Goal: Task Accomplishment & Management: Complete application form

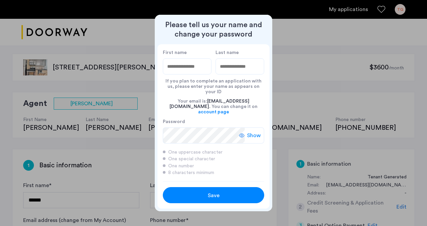
click at [205, 192] on div "Save" at bounding box center [213, 196] width 64 height 8
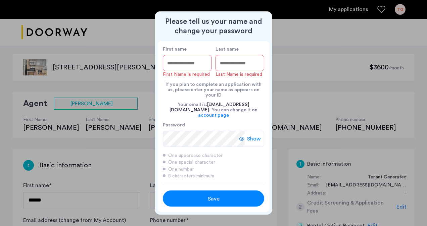
click at [185, 66] on input "First name" at bounding box center [187, 63] width 49 height 16
type input "***"
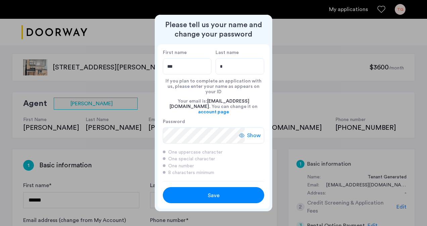
type input "********"
click at [187, 193] on div "Save" at bounding box center [213, 196] width 64 height 8
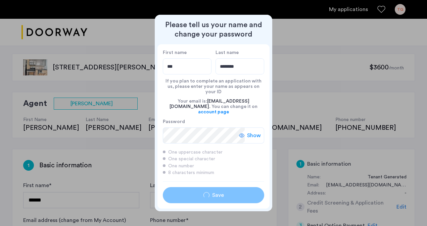
type input "***"
type input "********"
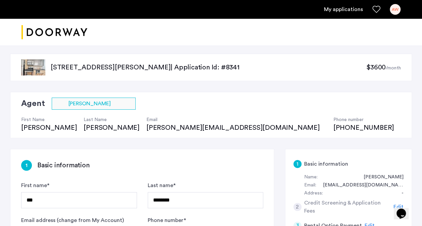
click at [28, 62] on img at bounding box center [33, 67] width 24 height 16
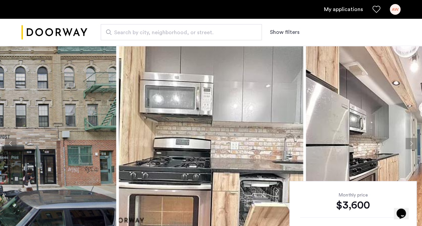
click at [410, 139] on button "Next apartment" at bounding box center [411, 143] width 11 height 11
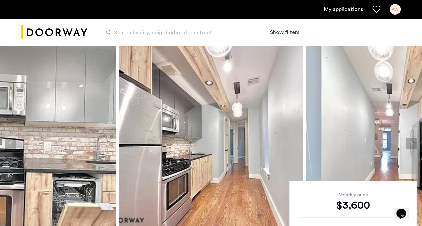
click at [409, 137] on img at bounding box center [398, 143] width 184 height 201
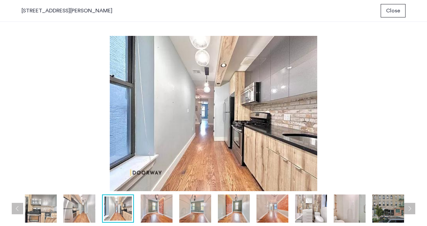
click at [160, 199] on img at bounding box center [157, 209] width 32 height 28
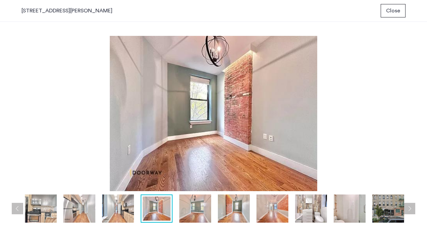
click at [185, 207] on img at bounding box center [195, 209] width 32 height 28
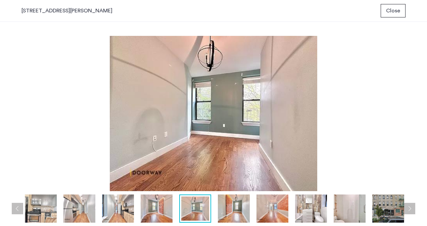
click at [224, 211] on img at bounding box center [234, 209] width 32 height 28
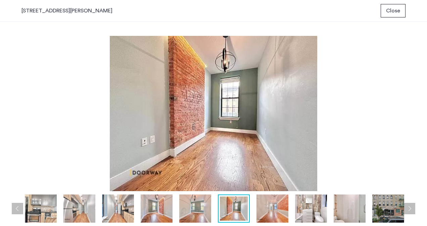
click at [268, 212] on img at bounding box center [273, 209] width 32 height 28
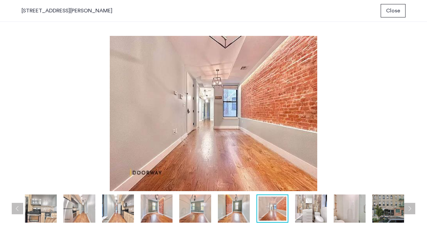
click at [312, 215] on img at bounding box center [311, 209] width 32 height 28
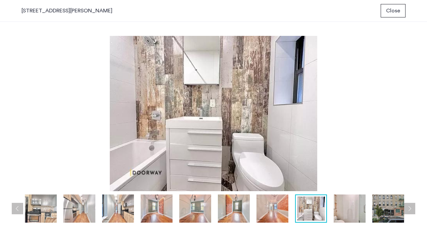
click at [341, 212] on img at bounding box center [350, 209] width 32 height 28
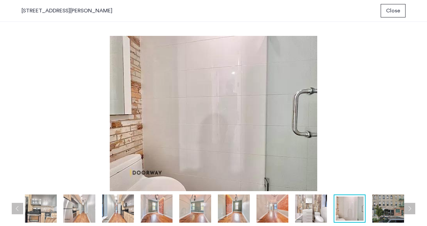
click at [417, 96] on div "prev next prev next" at bounding box center [213, 124] width 427 height 204
click at [398, 11] on span "Close" at bounding box center [393, 11] width 14 height 8
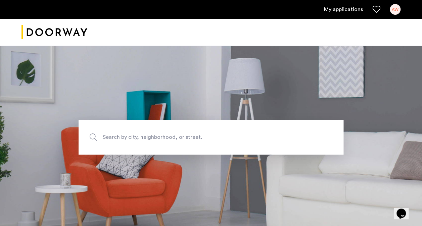
click at [392, 7] on div "AW" at bounding box center [395, 9] width 11 height 11
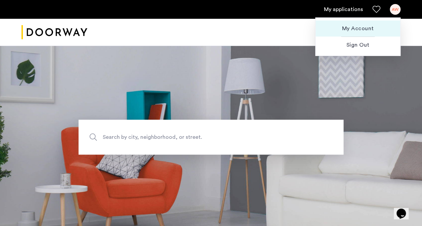
click at [362, 27] on span "My Account" at bounding box center [358, 29] width 74 height 8
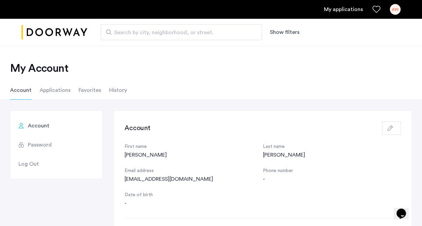
click at [60, 89] on li "Applications" at bounding box center [55, 90] width 31 height 19
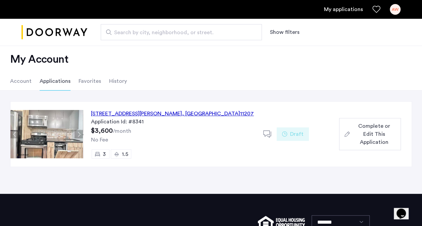
scroll to position [10, 0]
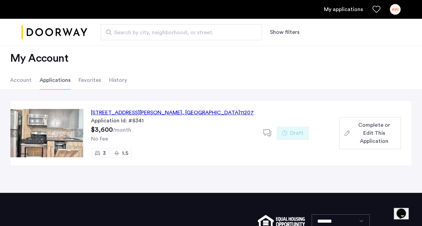
click at [375, 128] on span "Complete or Edit This Application" at bounding box center [374, 133] width 43 height 24
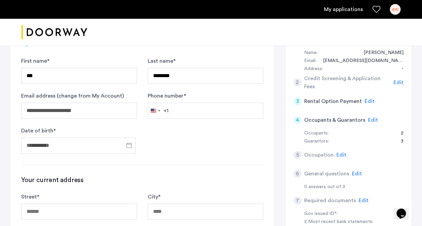
scroll to position [128, 0]
click at [227, 121] on form "**********" at bounding box center [142, 104] width 242 height 97
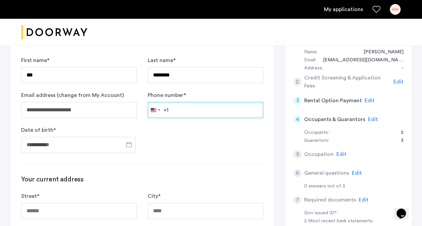
click at [223, 114] on input "Phone number *" at bounding box center [206, 110] width 116 height 16
type input "**********"
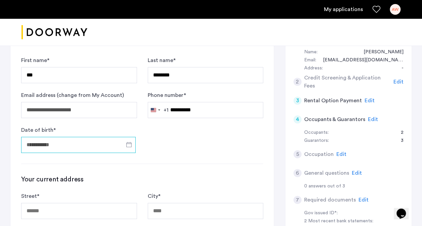
click at [89, 143] on input "Date of birth *" at bounding box center [78, 145] width 114 height 16
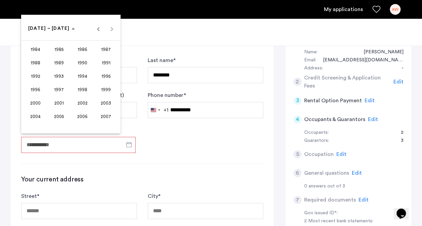
click at [63, 142] on div at bounding box center [211, 113] width 422 height 226
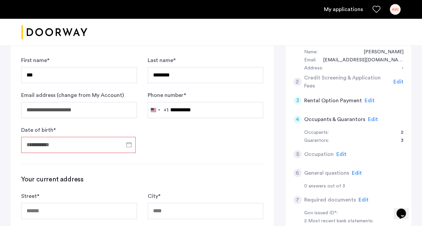
click at [63, 142] on input "Date of birth *" at bounding box center [78, 145] width 114 height 16
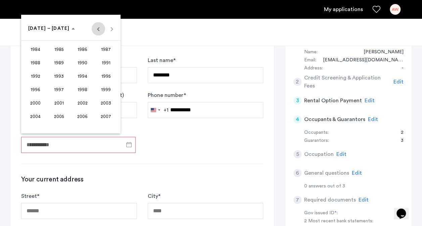
click at [95, 22] on span "Previous 24 years" at bounding box center [98, 28] width 13 height 13
click at [111, 28] on span "Next 24 years" at bounding box center [111, 28] width 13 height 13
click at [43, 85] on span "1972" at bounding box center [35, 90] width 21 height 12
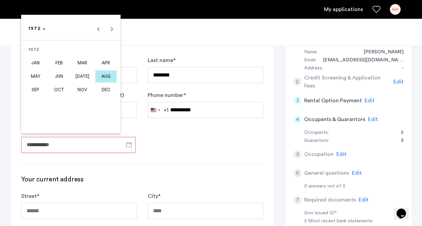
click at [77, 72] on span "[DATE]" at bounding box center [82, 77] width 21 height 12
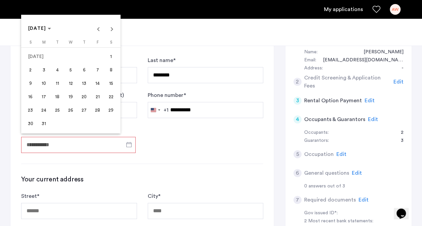
click at [99, 110] on span "28" at bounding box center [98, 110] width 12 height 12
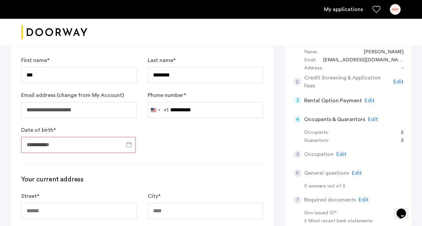
type input "**********"
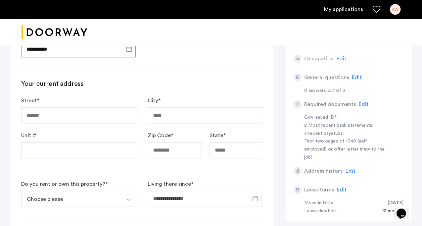
scroll to position [222, 0]
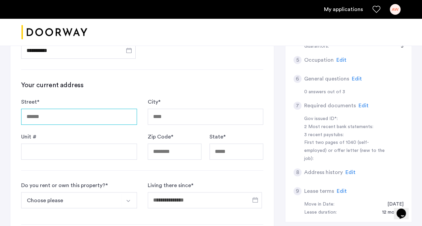
click at [71, 114] on input "Street *" at bounding box center [79, 117] width 116 height 16
type input "**********"
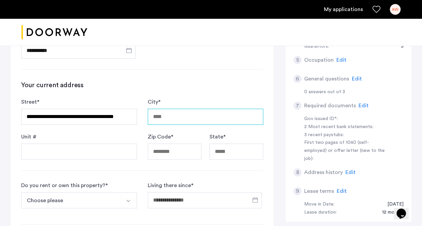
type input "**********"
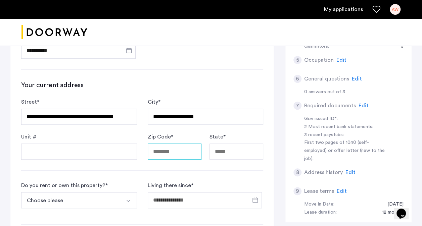
type input "*****"
type input "**"
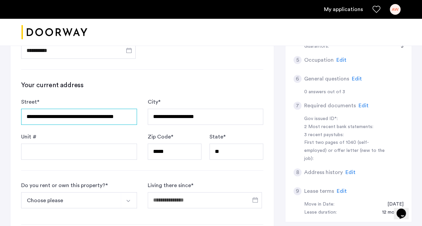
type input "**********"
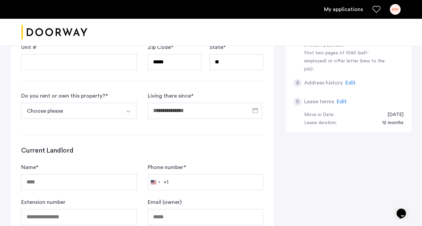
scroll to position [313, 0]
click at [125, 104] on button "Select option" at bounding box center [129, 110] width 16 height 16
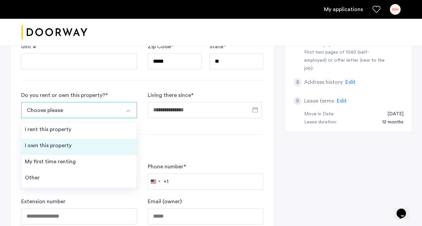
click at [72, 145] on li "I own this property" at bounding box center [78, 147] width 115 height 16
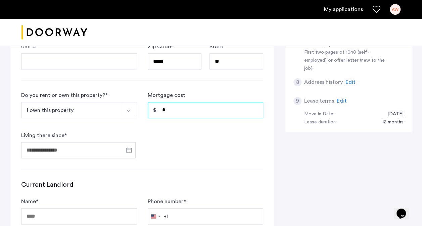
click at [195, 109] on input "*" at bounding box center [206, 110] width 116 height 16
type input "*"
type input "*****"
click at [129, 148] on span "Open calendar" at bounding box center [129, 150] width 16 height 16
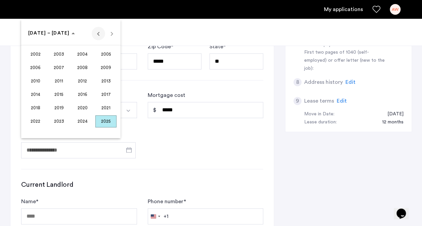
click at [97, 32] on span "Previous 24 years" at bounding box center [98, 33] width 13 height 13
click at [81, 122] on span "2000" at bounding box center [82, 121] width 21 height 12
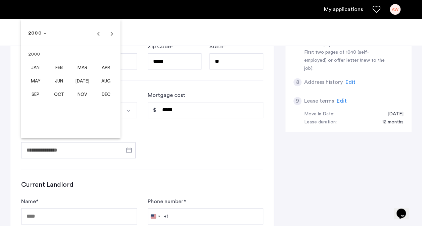
click at [43, 93] on span "SEP" at bounding box center [35, 95] width 21 height 12
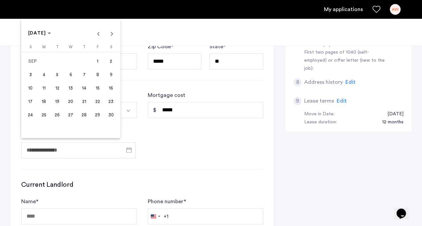
click at [95, 62] on span "1" at bounding box center [98, 61] width 12 height 12
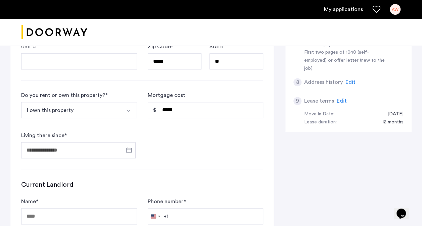
type input "**********"
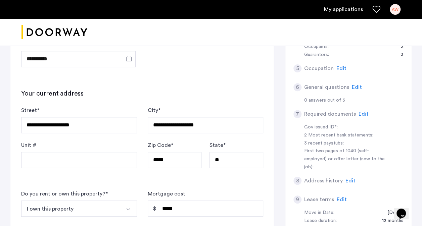
scroll to position [201, 0]
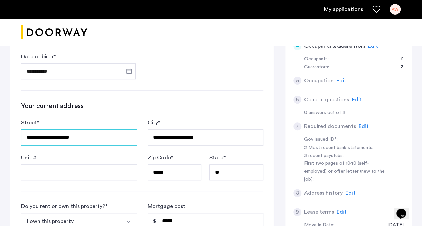
click at [106, 132] on input "**********" at bounding box center [79, 138] width 116 height 16
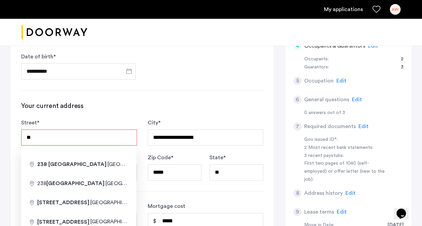
type input "*"
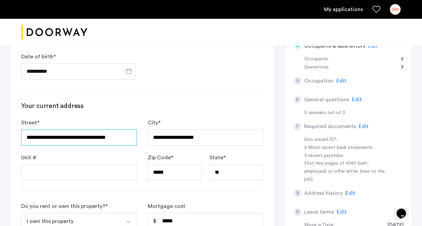
type input "**********"
type input "*****"
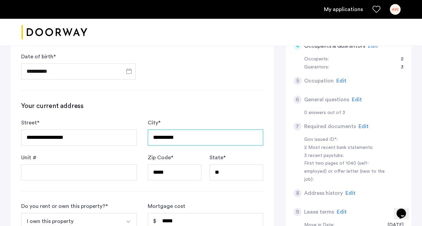
click at [225, 138] on input "**********" at bounding box center [206, 138] width 116 height 16
drag, startPoint x: 201, startPoint y: 137, endPoint x: 131, endPoint y: 133, distance: 69.6
click at [131, 133] on form "**********" at bounding box center [142, 150] width 242 height 62
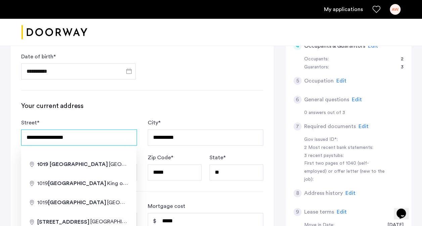
drag, startPoint x: 95, startPoint y: 138, endPoint x: 18, endPoint y: 127, distance: 78.0
click at [18, 127] on div "**********" at bounding box center [142, 172] width 264 height 442
type input "**********"
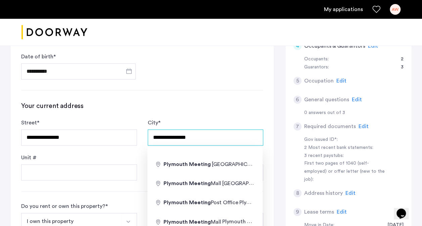
type input "**********"
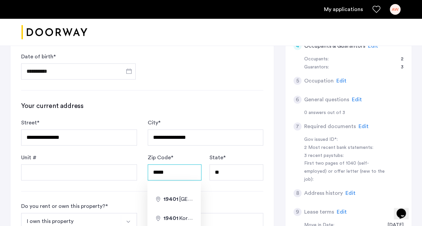
drag, startPoint x: 170, startPoint y: 166, endPoint x: 123, endPoint y: 164, distance: 47.0
click at [123, 164] on form "**********" at bounding box center [142, 150] width 242 height 62
click at [172, 175] on input "*****" at bounding box center [175, 173] width 54 height 16
type input "*****"
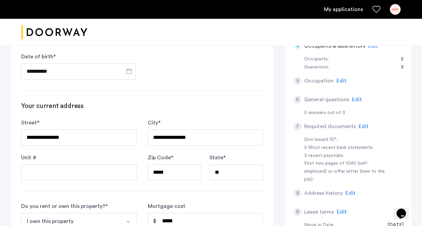
click at [225, 195] on div "**********" at bounding box center [142, 172] width 264 height 442
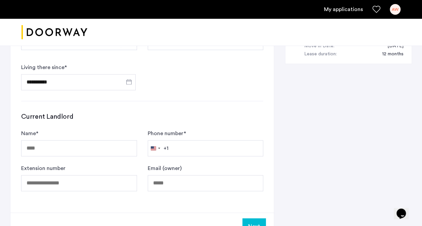
scroll to position [381, 0]
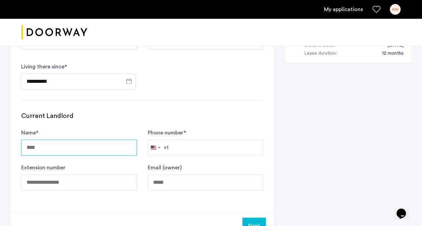
click at [111, 140] on input "Name *" at bounding box center [79, 148] width 116 height 16
type input "***"
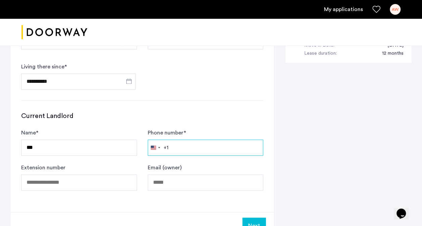
click at [187, 145] on input "Phone number *" at bounding box center [206, 148] width 116 height 16
type input "**********"
click at [248, 218] on button "Next" at bounding box center [254, 226] width 24 height 16
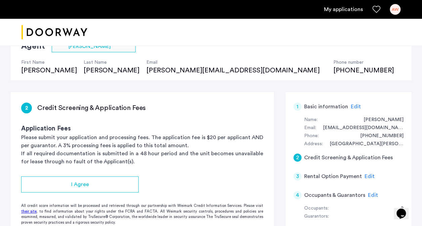
scroll to position [53, 0]
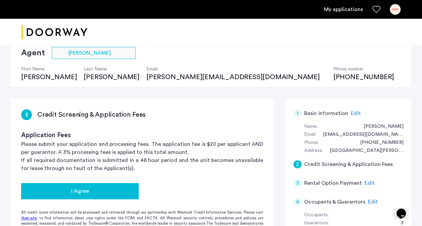
click at [109, 192] on div "I Agree" at bounding box center [80, 191] width 107 height 8
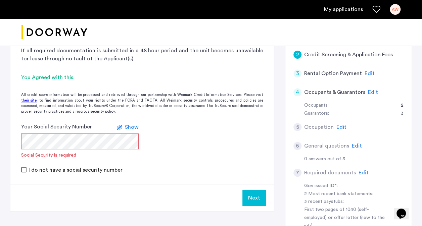
scroll to position [174, 0]
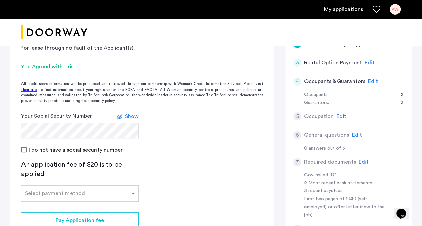
click at [136, 192] on span at bounding box center [134, 194] width 8 height 8
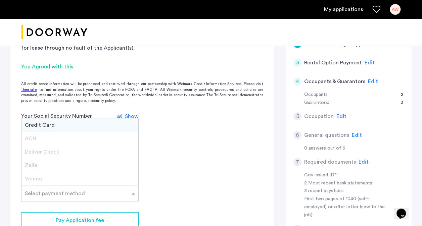
click at [47, 121] on div "Credit Card" at bounding box center [79, 125] width 117 height 13
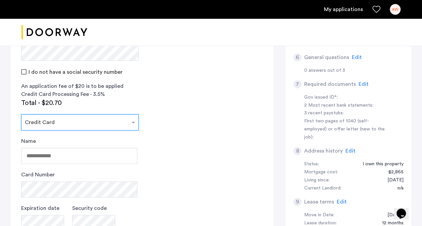
scroll to position [249, 0]
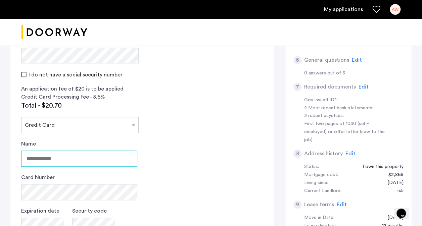
click at [102, 159] on input "Name" at bounding box center [79, 159] width 116 height 16
type input "**********"
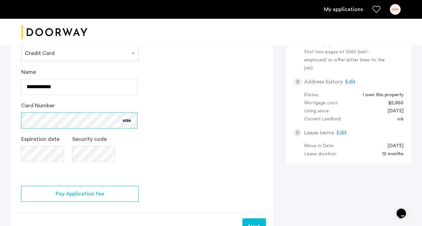
scroll to position [327, 0]
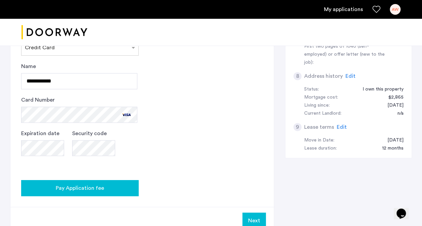
click at [100, 186] on span "Pay Application fee" at bounding box center [80, 188] width 48 height 8
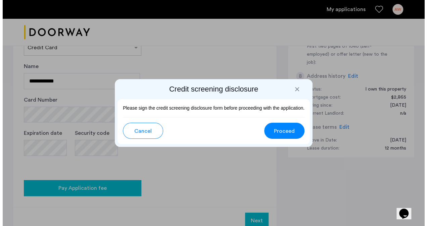
scroll to position [0, 0]
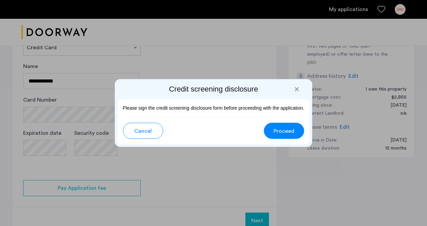
click at [284, 129] on span "Proceed" at bounding box center [284, 131] width 21 height 8
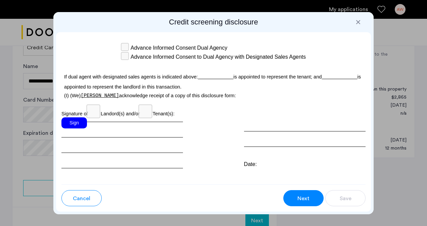
scroll to position [2144, 0]
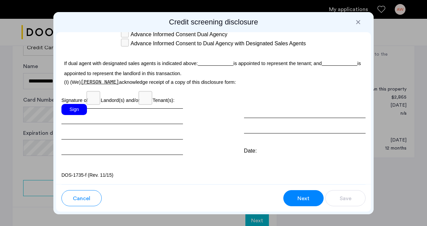
click at [83, 110] on div "Sign" at bounding box center [74, 109] width 26 height 11
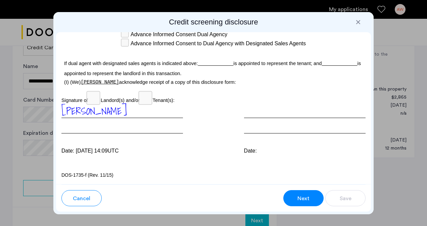
click at [89, 110] on span "[PERSON_NAME]" at bounding box center [93, 110] width 65 height 15
click at [84, 197] on span "Cancel" at bounding box center [81, 199] width 17 height 8
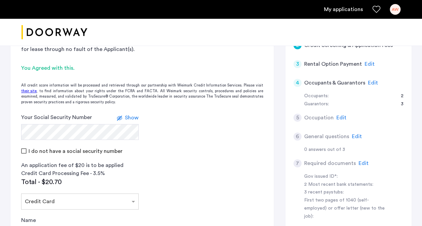
scroll to position [174, 0]
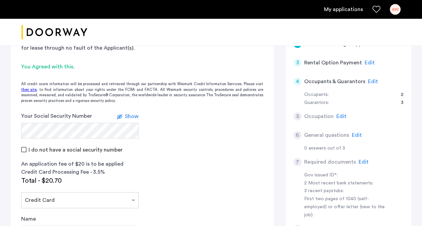
click at [371, 79] on span "Edit" at bounding box center [373, 81] width 10 height 5
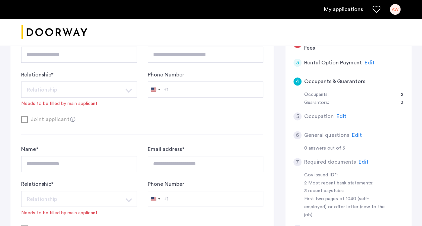
scroll to position [678, 0]
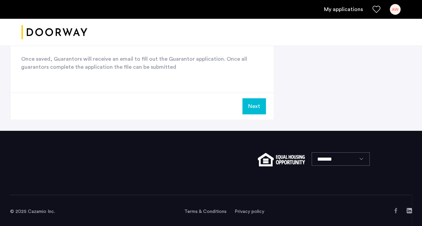
click at [260, 102] on button "Next" at bounding box center [254, 106] width 24 height 16
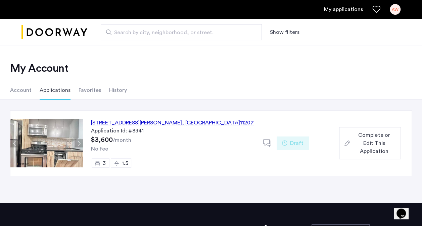
click at [393, 7] on div "AW" at bounding box center [395, 9] width 11 height 11
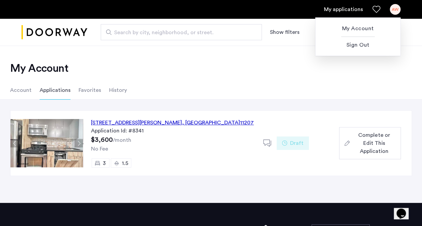
click at [379, 146] on div at bounding box center [211, 113] width 422 height 226
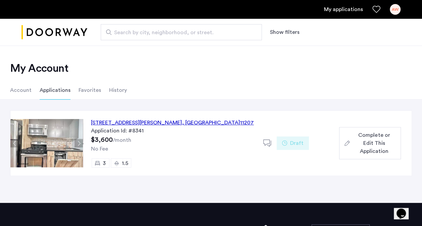
click at [360, 142] on span "Complete or Edit This Application" at bounding box center [374, 143] width 43 height 24
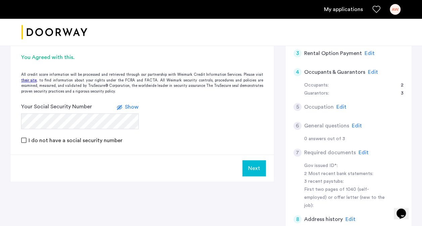
scroll to position [184, 0]
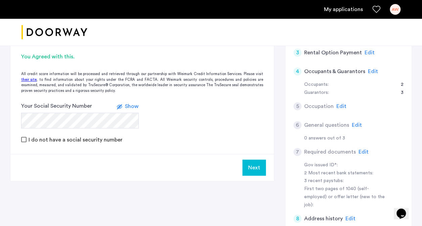
click at [125, 103] on label at bounding box center [121, 106] width 8 height 8
click at [122, 105] on label at bounding box center [123, 106] width 8 height 8
click at [51, 129] on form "Your Social Security Number Show I do not have a social security number" at bounding box center [142, 122] width 264 height 41
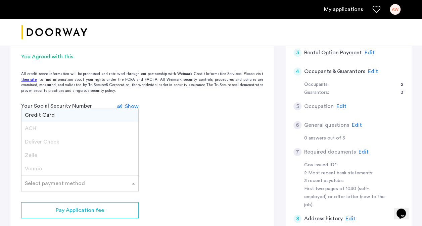
click at [68, 187] on div "Select payment method" at bounding box center [55, 184] width 60 height 8
click at [50, 111] on div "Credit Card" at bounding box center [79, 114] width 117 height 13
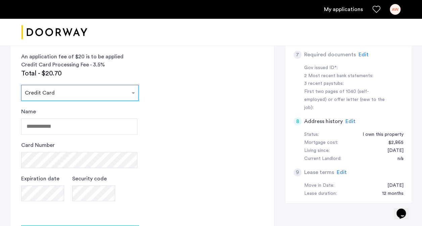
scroll to position [283, 0]
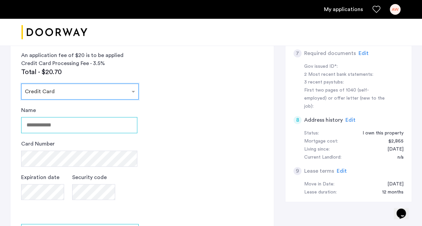
click at [39, 127] on input "Name" at bounding box center [79, 125] width 116 height 16
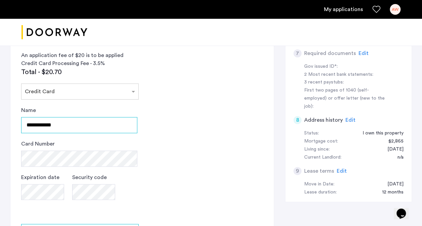
type input "**********"
click at [167, 109] on app-credit-screening "2 Credit Screening & Application Fees Application Fees Please submit your appli…" at bounding box center [142, 73] width 264 height 409
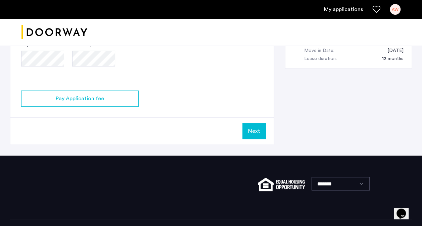
scroll to position [424, 0]
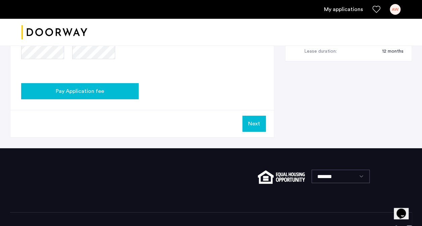
click at [104, 90] on div "Pay Application fee" at bounding box center [80, 91] width 107 height 8
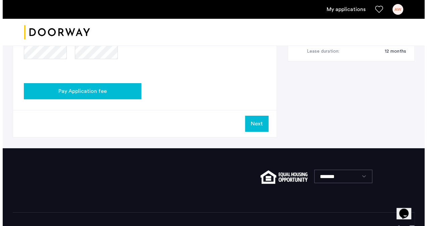
scroll to position [0, 0]
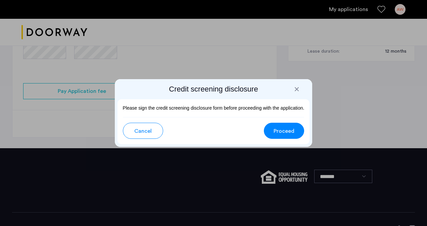
click at [275, 130] on span "Proceed" at bounding box center [284, 131] width 21 height 8
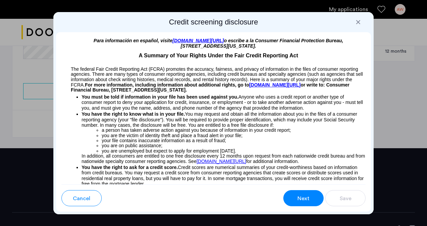
click at [305, 202] on span "Next" at bounding box center [303, 199] width 12 height 8
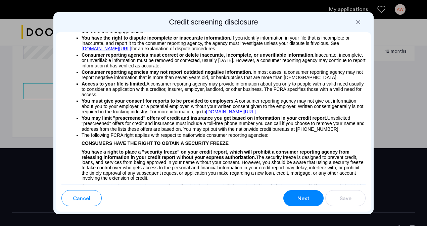
click at [305, 202] on span "Next" at bounding box center [303, 199] width 12 height 8
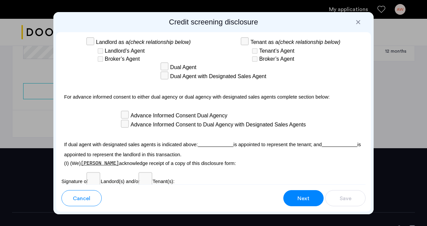
scroll to position [2144, 0]
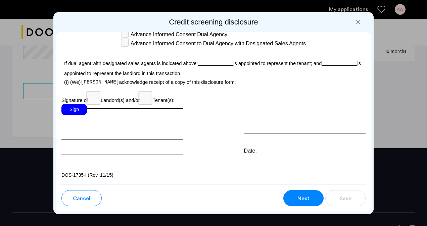
click at [74, 114] on div "Sign" at bounding box center [74, 109] width 26 height 11
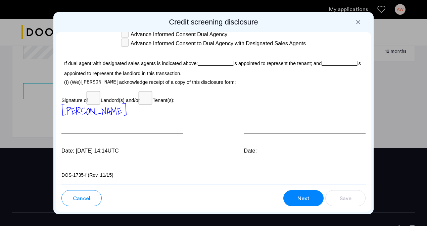
click at [293, 195] on button "Next" at bounding box center [303, 198] width 40 height 16
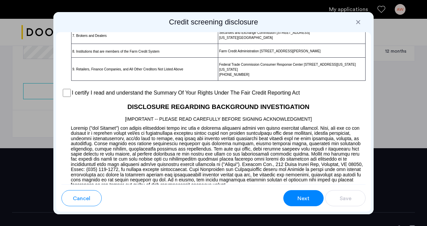
scroll to position [576, 0]
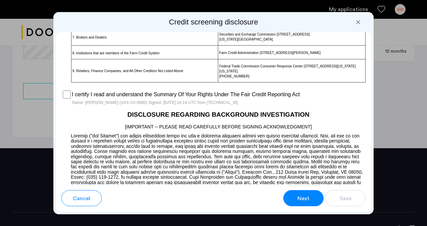
click at [304, 195] on span "Next" at bounding box center [303, 199] width 12 height 8
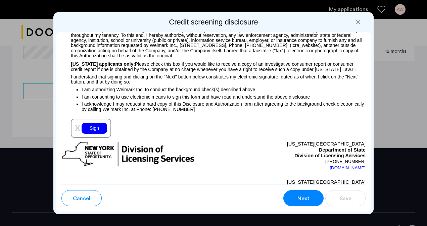
scroll to position [833, 0]
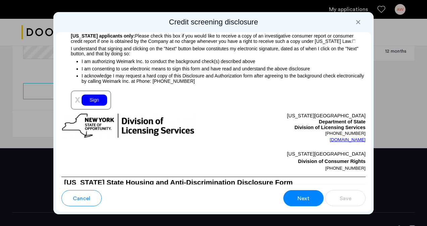
click at [98, 105] on div "Sign" at bounding box center [95, 100] width 26 height 11
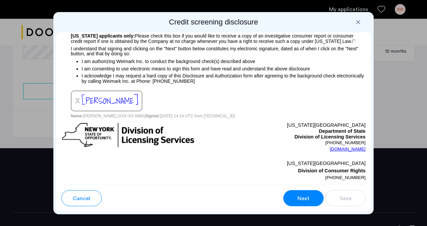
click at [305, 181] on p "[PHONE_NUMBER]" at bounding box center [290, 178] width 152 height 7
click at [306, 195] on span "Next" at bounding box center [303, 199] width 12 height 8
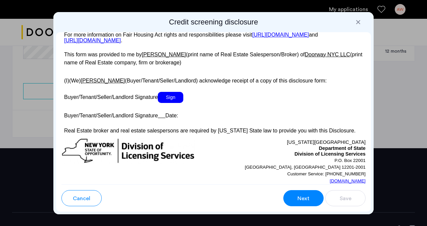
scroll to position [1343, 0]
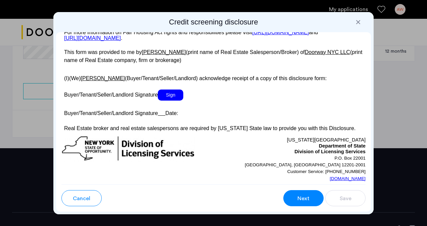
click at [169, 101] on span "Sign" at bounding box center [171, 95] width 26 height 11
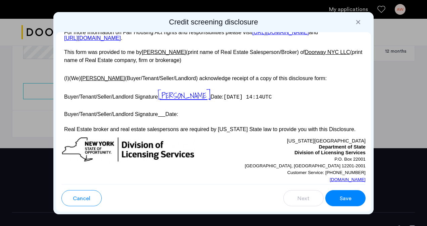
click at [343, 198] on span "Save" at bounding box center [346, 199] width 12 height 8
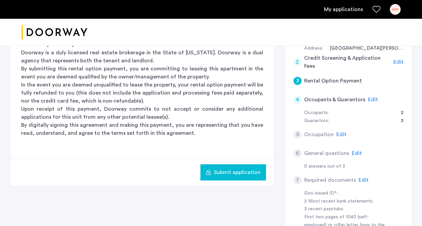
scroll to position [155, 0]
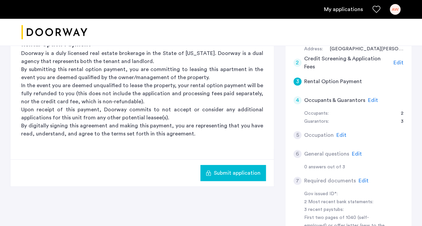
click at [368, 96] on div "Edit" at bounding box center [373, 100] width 10 height 8
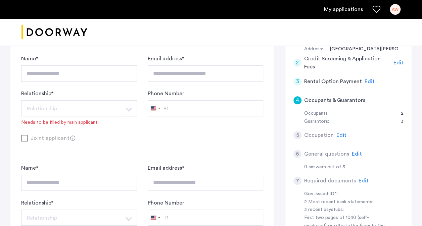
scroll to position [678, 0]
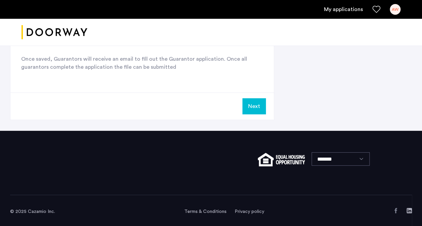
click at [256, 107] on button "Next" at bounding box center [254, 106] width 24 height 16
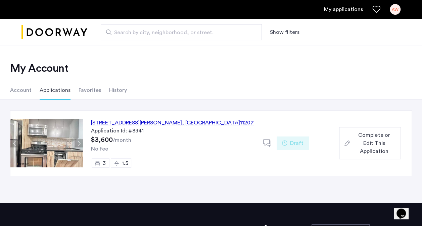
click at [365, 144] on span "Complete or Edit This Application" at bounding box center [374, 143] width 43 height 24
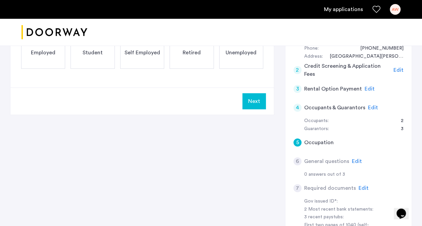
scroll to position [161, 0]
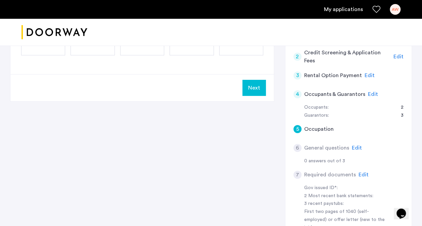
click at [368, 94] on span "Edit" at bounding box center [373, 94] width 10 height 5
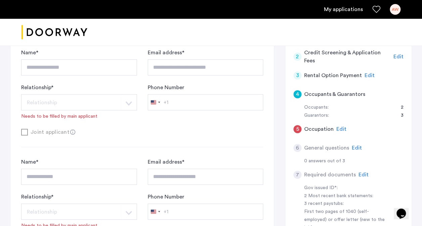
scroll to position [678, 0]
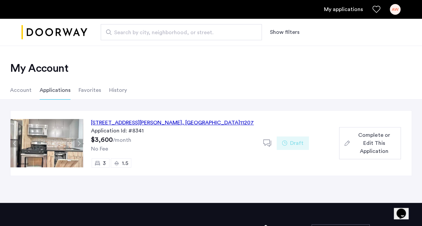
click at [363, 145] on span "Complete or Edit This Application" at bounding box center [374, 143] width 43 height 24
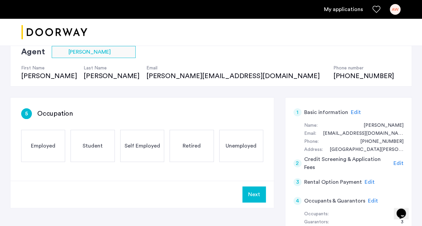
scroll to position [79, 0]
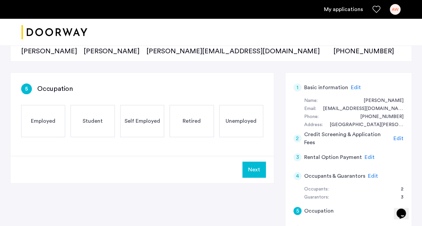
click at [46, 118] on span "Employed" at bounding box center [43, 121] width 25 height 8
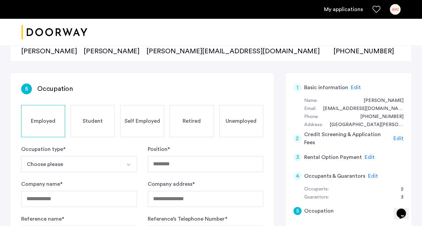
click at [128, 164] on img "Select option" at bounding box center [128, 164] width 5 height 5
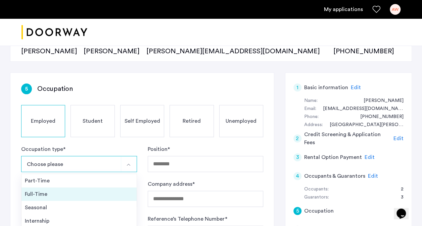
click at [49, 193] on div "Full-Time" at bounding box center [79, 194] width 108 height 8
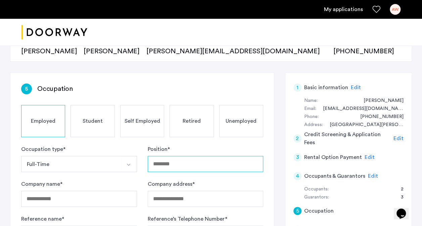
click at [195, 163] on input "Position *" at bounding box center [206, 164] width 116 height 16
type input "**********"
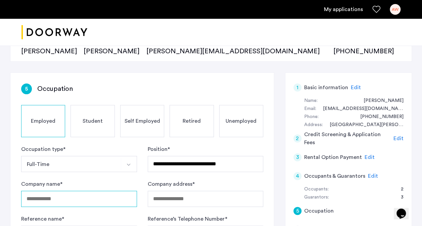
click at [108, 198] on input "Company name *" at bounding box center [79, 199] width 116 height 16
type input "********"
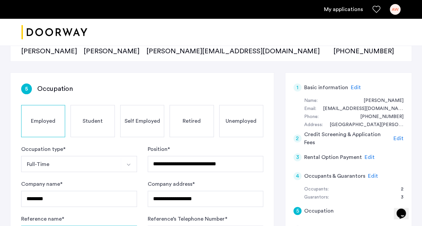
scroll to position [94, 0]
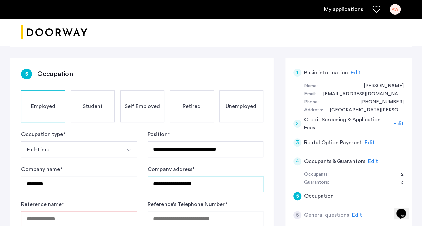
click at [232, 187] on input "**********" at bounding box center [206, 184] width 116 height 16
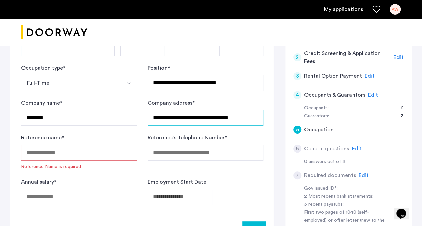
scroll to position [161, 0]
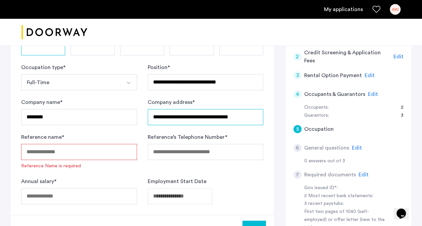
type input "**********"
click at [67, 151] on input "Reference name *" at bounding box center [79, 152] width 116 height 16
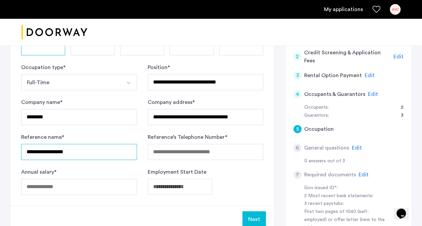
type input "**********"
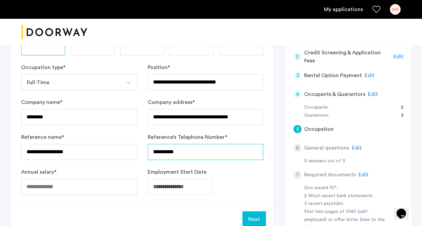
type input "**********"
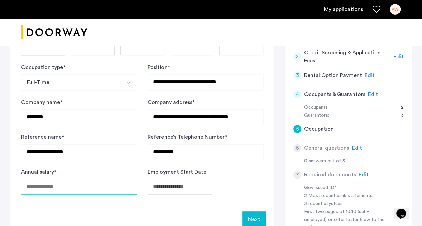
click at [55, 186] on input "Annual salary *" at bounding box center [79, 187] width 116 height 16
type input "******"
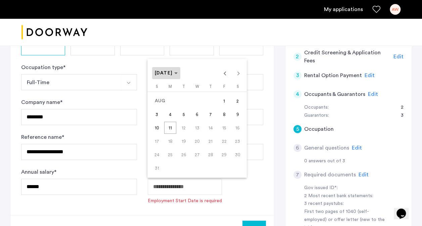
click at [181, 76] on span "Choose month and year" at bounding box center [166, 73] width 29 height 16
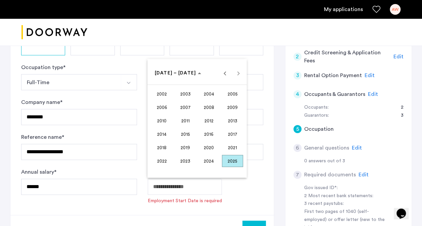
click at [204, 161] on span "2024" at bounding box center [208, 161] width 21 height 12
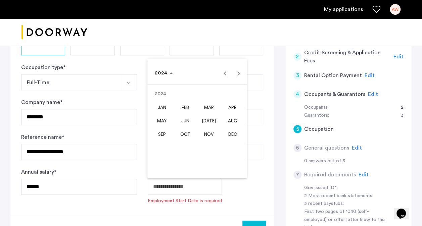
click at [165, 119] on span "MAY" at bounding box center [161, 121] width 21 height 12
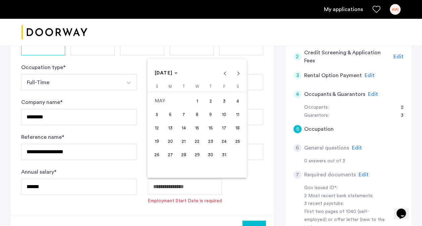
click at [171, 126] on span "13" at bounding box center [170, 128] width 12 height 12
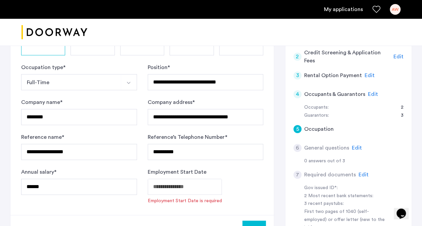
type input "**********"
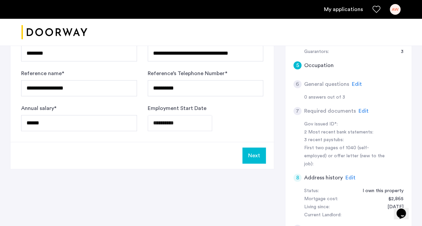
scroll to position [227, 0]
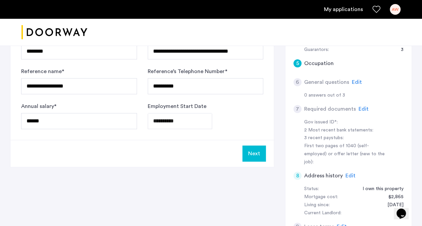
click at [254, 152] on button "Next" at bounding box center [254, 154] width 24 height 16
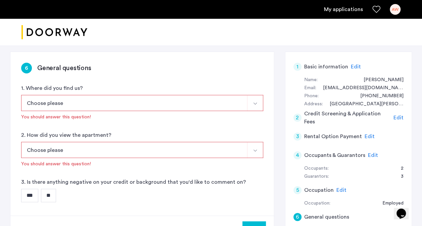
scroll to position [118, 0]
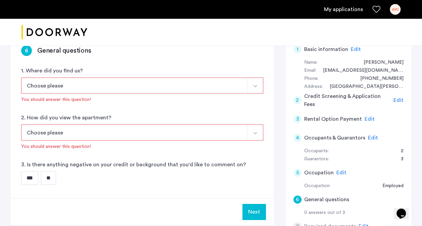
click at [249, 81] on button "Select option" at bounding box center [255, 86] width 16 height 16
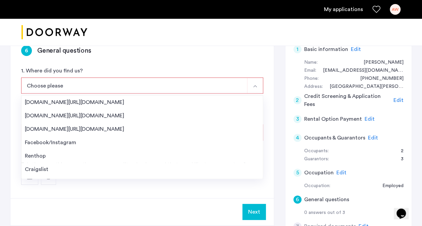
scroll to position [10, 0]
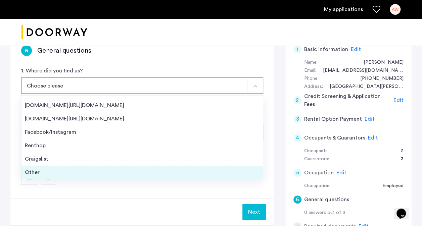
click at [30, 173] on div "Other" at bounding box center [142, 173] width 235 height 8
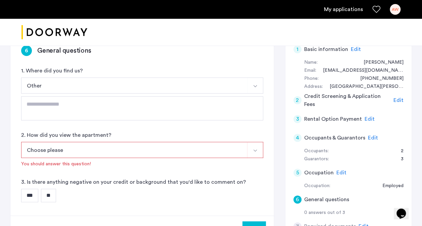
click at [252, 150] on img "Select option" at bounding box center [254, 150] width 5 height 5
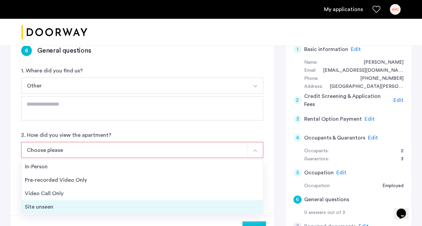
click at [44, 207] on div "Site unseen" at bounding box center [142, 207] width 235 height 8
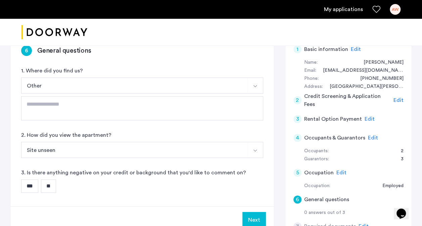
click at [52, 183] on input "**" at bounding box center [48, 186] width 15 height 13
click at [255, 219] on button "Next" at bounding box center [254, 220] width 24 height 16
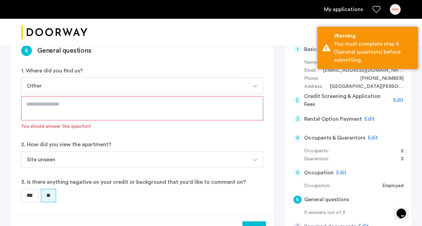
click at [101, 109] on textarea at bounding box center [142, 108] width 242 height 24
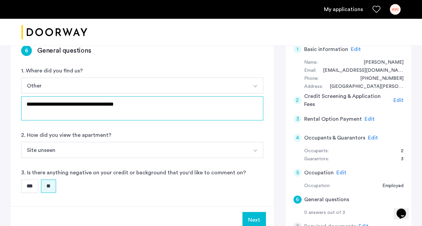
type textarea "**********"
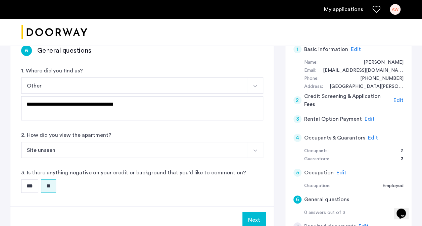
click at [252, 214] on button "Next" at bounding box center [254, 220] width 24 height 16
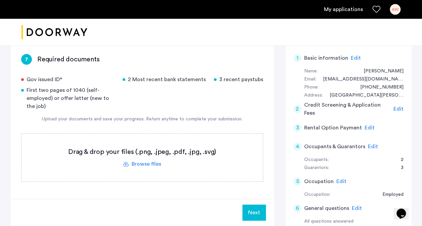
scroll to position [109, 0]
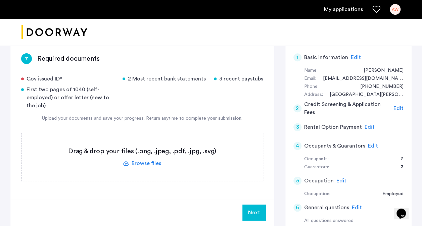
click at [148, 163] on label at bounding box center [141, 157] width 241 height 48
click at [0, 0] on input "file" at bounding box center [0, 0] width 0 height 0
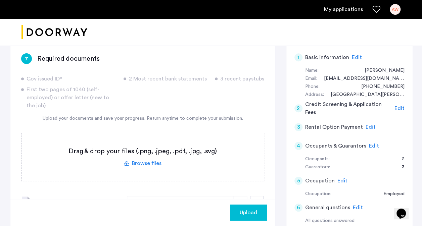
click at [248, 216] on span "Upload" at bounding box center [248, 213] width 17 height 8
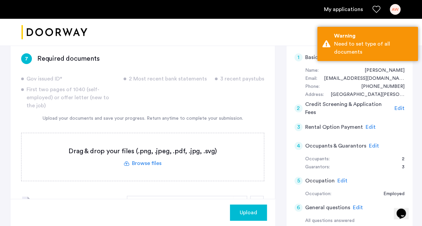
click at [153, 162] on label at bounding box center [142, 157] width 242 height 48
click at [0, 0] on input "file" at bounding box center [0, 0] width 0 height 0
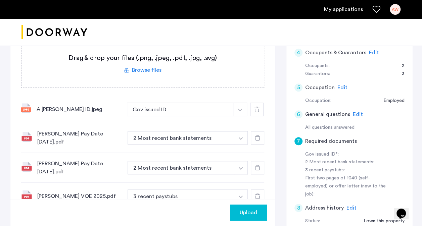
scroll to position [204, 0]
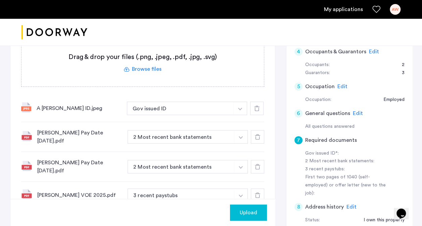
click at [241, 110] on img "button" at bounding box center [240, 109] width 4 height 3
click at [241, 135] on button "button" at bounding box center [241, 136] width 14 height 13
drag, startPoint x: 97, startPoint y: 127, endPoint x: 96, endPoint y: 131, distance: 4.2
click at [96, 131] on div "A. Williams Pay Date 2025-07-03.pdf 2 Most recent bank statements + 2 Most rece…" at bounding box center [142, 137] width 243 height 30
click at [96, 133] on div "A. Williams Pay Date 2025-07-03.pdf" at bounding box center [79, 137] width 85 height 16
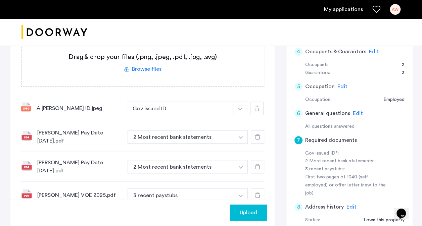
click at [252, 135] on div at bounding box center [257, 136] width 13 height 13
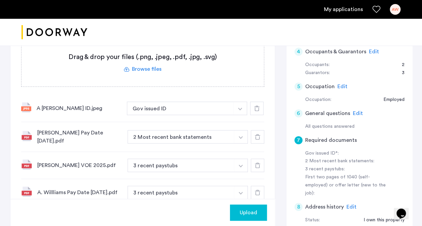
click at [252, 136] on div at bounding box center [257, 136] width 13 height 13
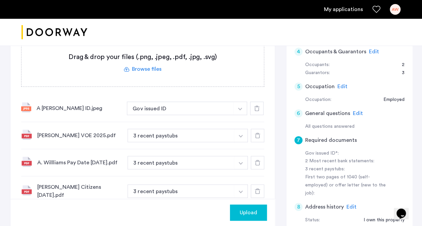
click at [252, 136] on div at bounding box center [257, 135] width 13 height 13
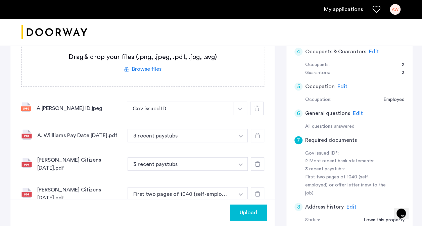
click at [252, 136] on div at bounding box center [257, 135] width 13 height 13
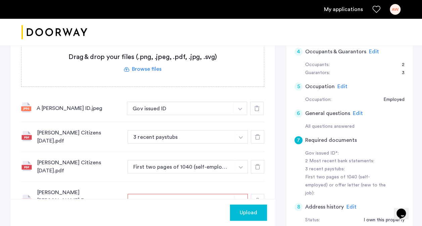
click at [252, 136] on div at bounding box center [257, 136] width 13 height 13
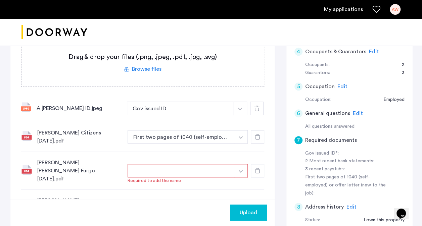
click at [252, 136] on div at bounding box center [257, 136] width 13 height 13
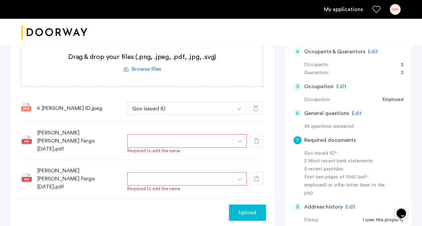
click at [254, 138] on use at bounding box center [256, 140] width 5 height 5
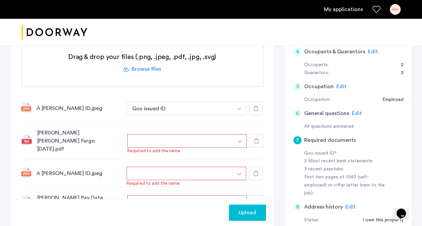
click at [254, 138] on use at bounding box center [256, 140] width 5 height 5
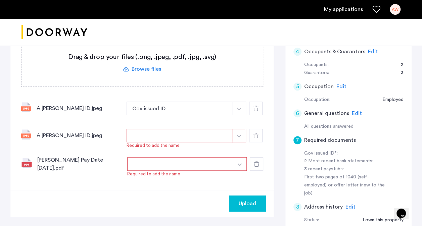
click at [254, 136] on icon at bounding box center [255, 135] width 5 height 5
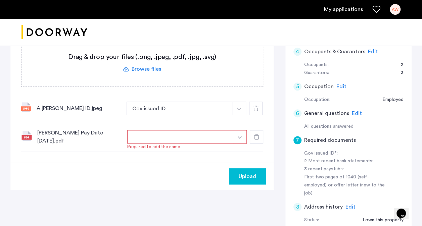
click at [254, 136] on use at bounding box center [256, 136] width 5 height 5
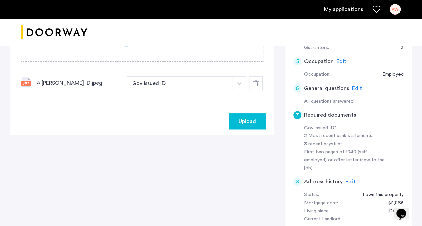
scroll to position [236, 0]
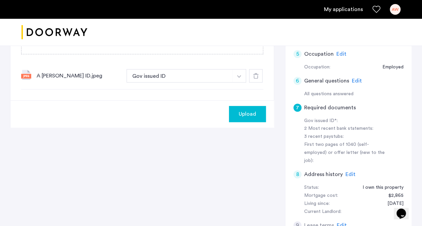
click at [251, 110] on span "Upload" at bounding box center [247, 114] width 17 height 8
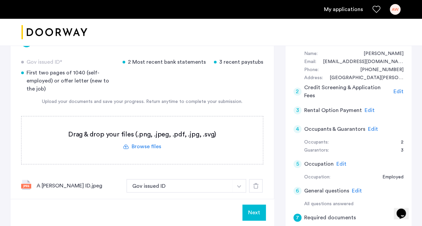
scroll to position [124, 0]
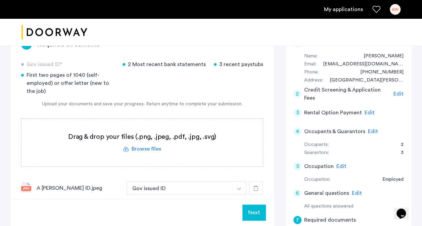
click at [156, 149] on label at bounding box center [141, 143] width 241 height 48
click at [0, 0] on input "file" at bounding box center [0, 0] width 0 height 0
click at [244, 211] on span "Upload" at bounding box center [247, 213] width 17 height 8
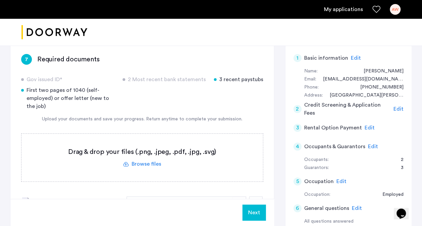
scroll to position [107, 0]
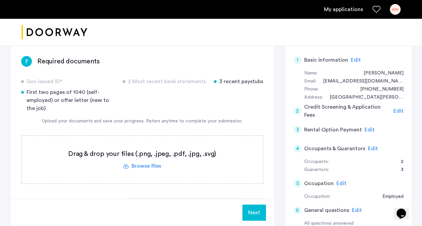
click at [254, 210] on button "Next" at bounding box center [254, 213] width 24 height 16
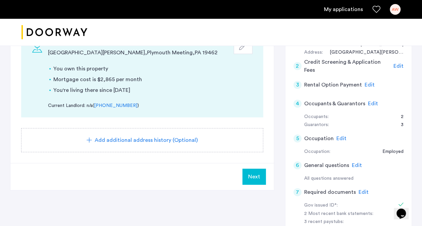
scroll to position [152, 0]
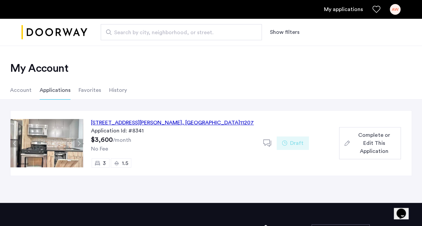
click at [364, 141] on span "Complete or Edit This Application" at bounding box center [374, 143] width 43 height 24
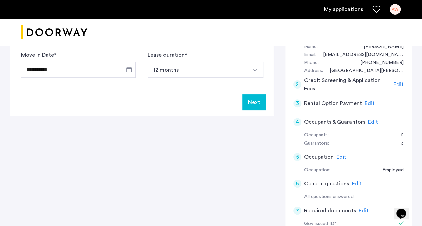
scroll to position [134, 0]
click at [370, 119] on span "Edit" at bounding box center [373, 121] width 10 height 5
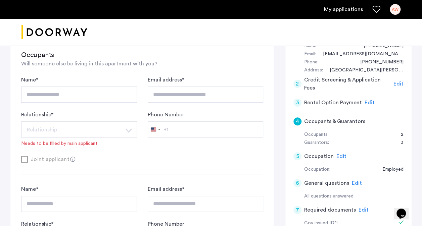
click at [297, 119] on div "4" at bounding box center [297, 122] width 8 height 8
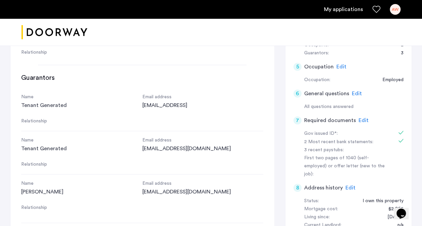
scroll to position [226, 0]
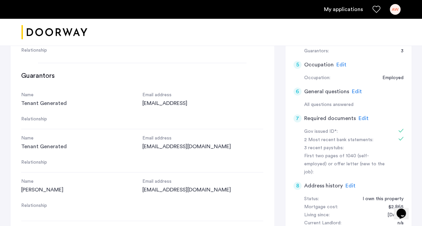
click at [363, 116] on span "Edit" at bounding box center [364, 118] width 10 height 5
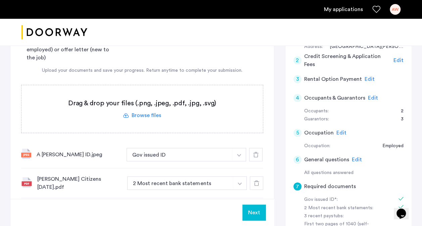
scroll to position [155, 0]
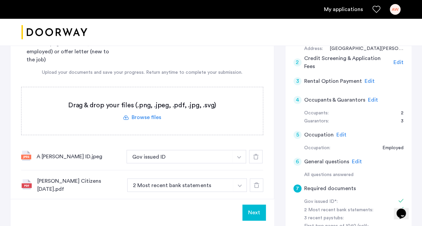
click at [152, 117] on label at bounding box center [141, 111] width 241 height 48
click at [0, 0] on input "file" at bounding box center [0, 0] width 0 height 0
click at [254, 214] on span "Upload" at bounding box center [247, 213] width 17 height 8
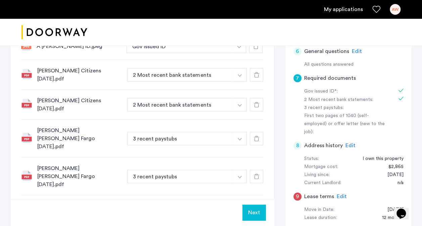
scroll to position [267, 0]
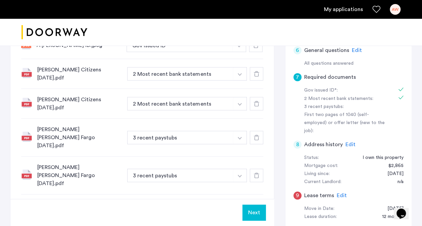
click at [257, 135] on icon at bounding box center [256, 137] width 5 height 5
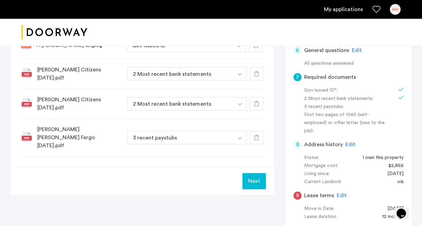
click at [256, 131] on div at bounding box center [256, 137] width 13 height 13
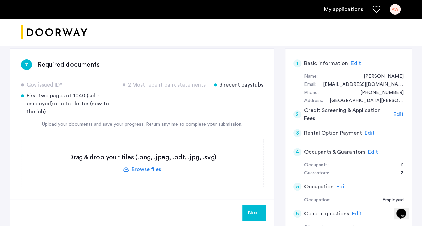
scroll to position [101, 0]
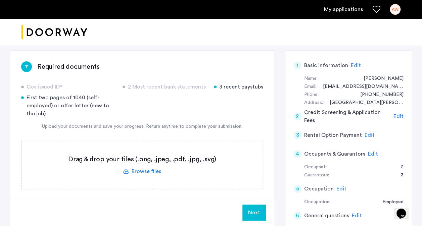
click at [148, 167] on label at bounding box center [141, 165] width 241 height 48
click at [0, 0] on input "file" at bounding box center [0, 0] width 0 height 0
click at [250, 211] on span "Upload" at bounding box center [247, 213] width 17 height 8
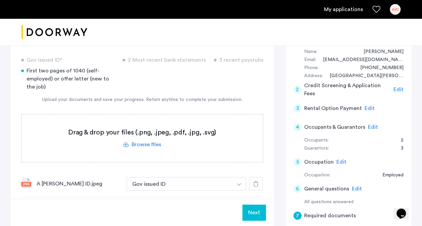
scroll to position [118, 0]
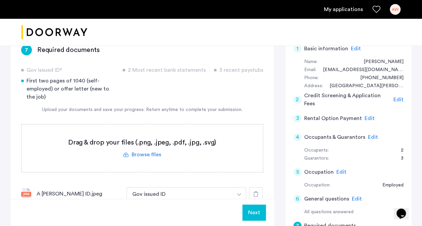
click at [154, 153] on label at bounding box center [141, 149] width 241 height 48
click at [0, 0] on input "file" at bounding box center [0, 0] width 0 height 0
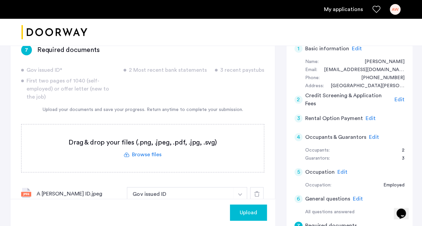
click at [234, 215] on button "Upload" at bounding box center [248, 213] width 37 height 16
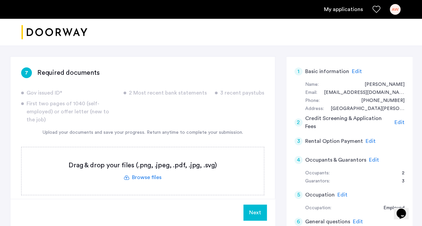
scroll to position [99, 0]
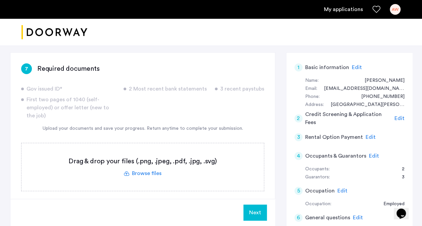
click at [153, 171] on label at bounding box center [142, 167] width 242 height 48
click at [0, 0] on input "file" at bounding box center [0, 0] width 0 height 0
click at [255, 214] on span "Upload" at bounding box center [248, 213] width 17 height 8
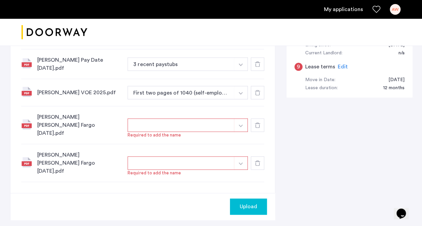
scroll to position [399, 0]
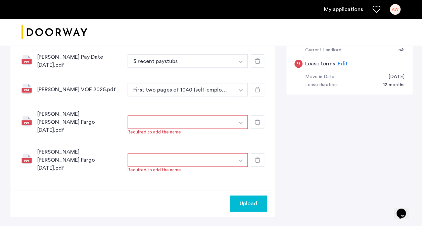
click at [241, 115] on button "button" at bounding box center [241, 121] width 14 height 13
click at [208, 104] on div "Williams Wells Fargo June 2025.pdf + Required to add the name" at bounding box center [142, 122] width 243 height 38
click at [201, 115] on button "button" at bounding box center [181, 121] width 107 height 13
click at [239, 115] on button "button" at bounding box center [241, 121] width 14 height 13
click at [219, 130] on input at bounding box center [188, 136] width 120 height 12
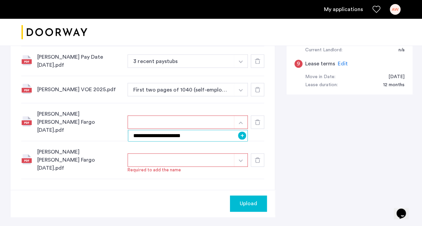
type input "**********"
click at [239, 124] on img "button" at bounding box center [241, 123] width 4 height 3
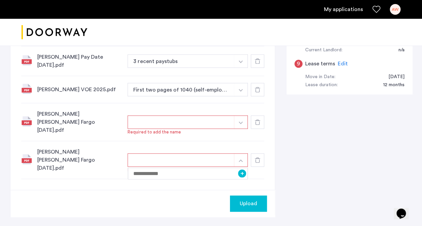
click at [239, 122] on img "button" at bounding box center [241, 123] width 4 height 3
click at [239, 132] on button "+" at bounding box center [242, 136] width 8 height 8
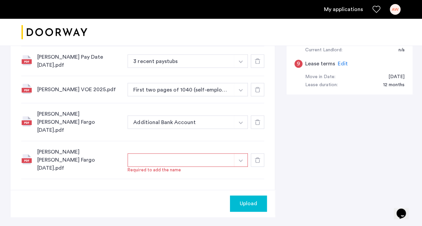
click at [241, 159] on img "button" at bounding box center [241, 160] width 4 height 3
drag, startPoint x: 235, startPoint y: 109, endPoint x: 207, endPoint y: 111, distance: 28.0
click at [207, 115] on button "Additional Bank Account" at bounding box center [181, 121] width 107 height 13
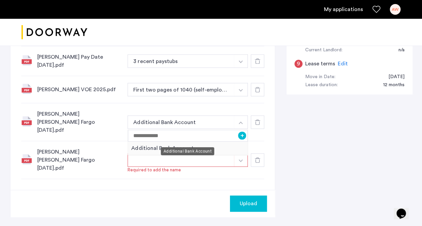
click at [197, 142] on div "Additional Bank Account" at bounding box center [188, 149] width 120 height 14
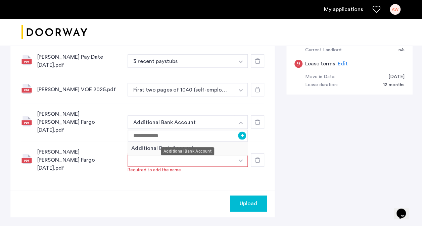
click at [213, 142] on div "Additional Bank Account" at bounding box center [188, 149] width 120 height 14
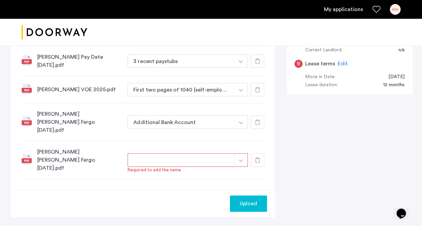
click at [243, 153] on button "button" at bounding box center [241, 159] width 14 height 13
click at [241, 159] on img "button" at bounding box center [241, 160] width 4 height 3
click at [203, 168] on input at bounding box center [188, 174] width 120 height 12
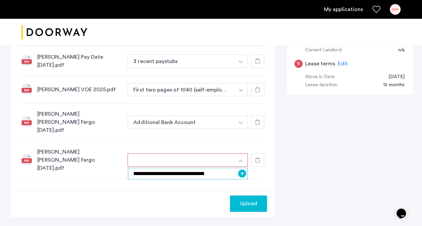
type input "**********"
click at [243, 170] on button "+" at bounding box center [242, 174] width 8 height 8
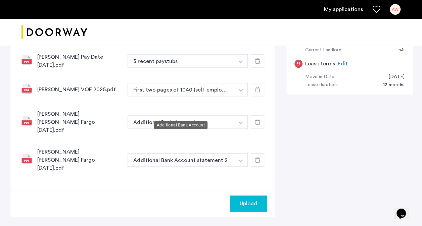
click at [194, 115] on button "Additional Bank Account" at bounding box center [181, 121] width 107 height 13
click at [184, 115] on button "Additional Bank Account" at bounding box center [181, 121] width 107 height 13
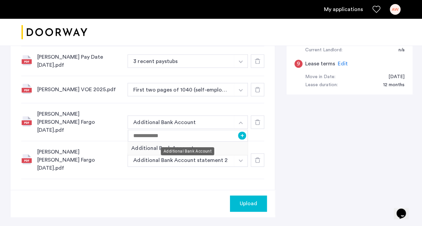
click at [226, 142] on div "Additional Bank Account" at bounding box center [188, 149] width 120 height 14
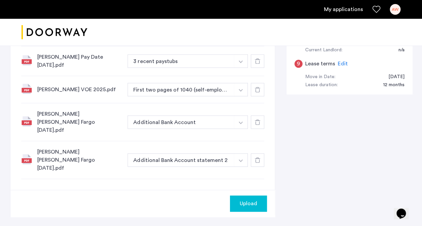
click at [243, 200] on span "Upload" at bounding box center [248, 204] width 17 height 8
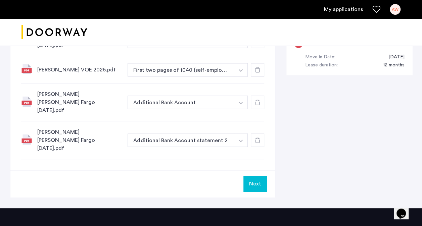
scroll to position [417, 0]
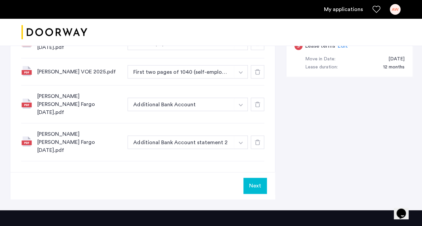
click at [250, 178] on button "Next" at bounding box center [255, 186] width 24 height 16
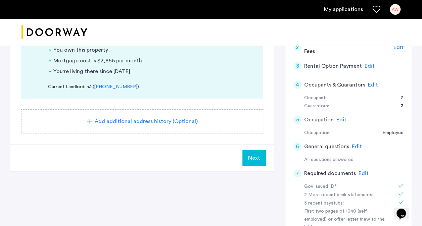
scroll to position [171, 0]
click at [258, 158] on span "Next" at bounding box center [254, 157] width 12 height 8
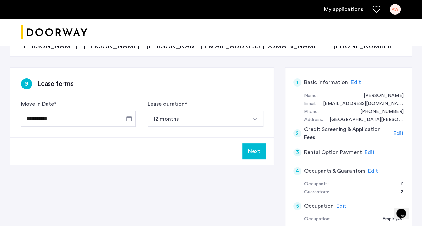
scroll to position [84, 0]
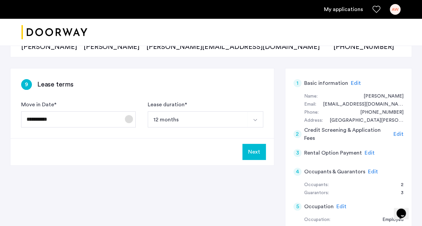
click at [128, 117] on span "Open calendar" at bounding box center [129, 119] width 16 height 16
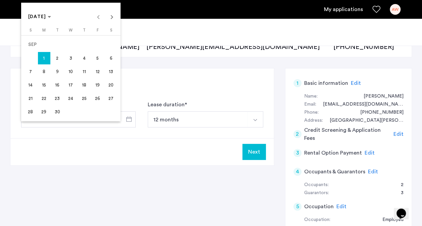
click at [255, 155] on div at bounding box center [211, 113] width 422 height 226
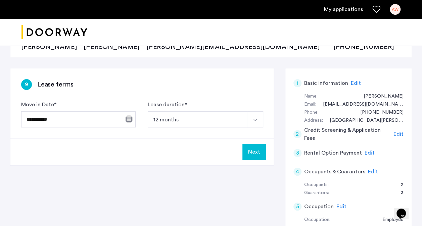
click at [255, 153] on button "Next" at bounding box center [254, 152] width 24 height 16
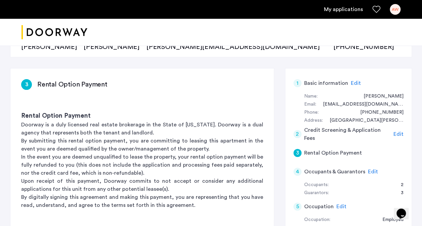
scroll to position [0, 0]
